Goal: Communication & Community: Answer question/provide support

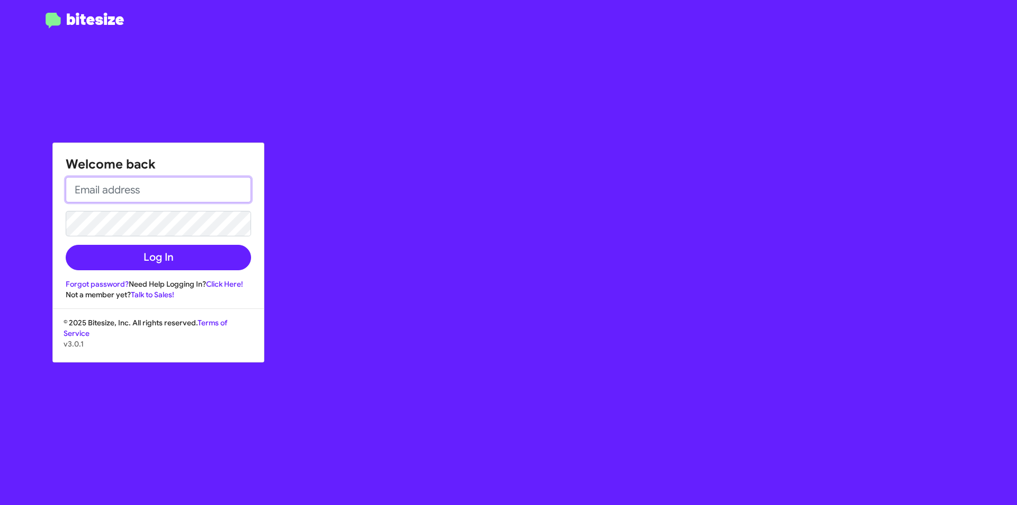
click at [120, 189] on input "email" at bounding box center [158, 189] width 185 height 25
type input "[EMAIL_ADDRESS][DOMAIN_NAME]"
click at [66, 245] on button "Log In" at bounding box center [158, 257] width 185 height 25
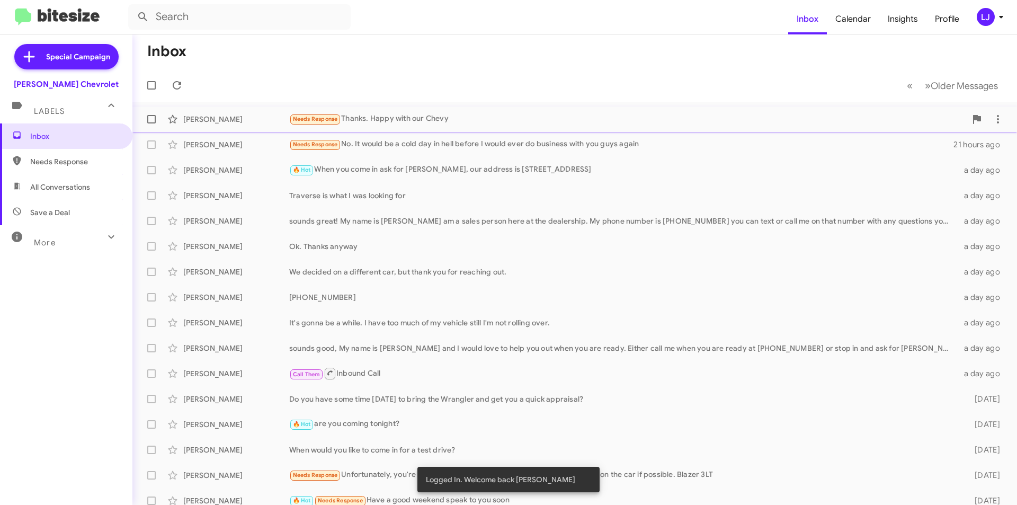
click at [406, 118] on div "Needs Response Thanks. Happy with our Chevy" at bounding box center [627, 119] width 677 height 12
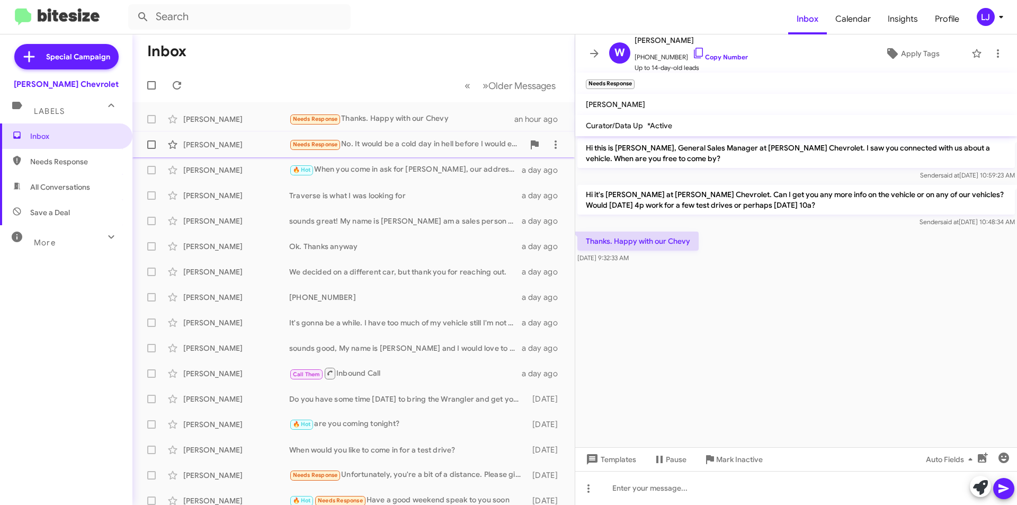
click at [413, 149] on div "Needs Response No. It would be a cold day in hell before I would ever do busine…" at bounding box center [406, 144] width 235 height 12
